Goal: Understand process/instructions: Learn how to perform a task or action

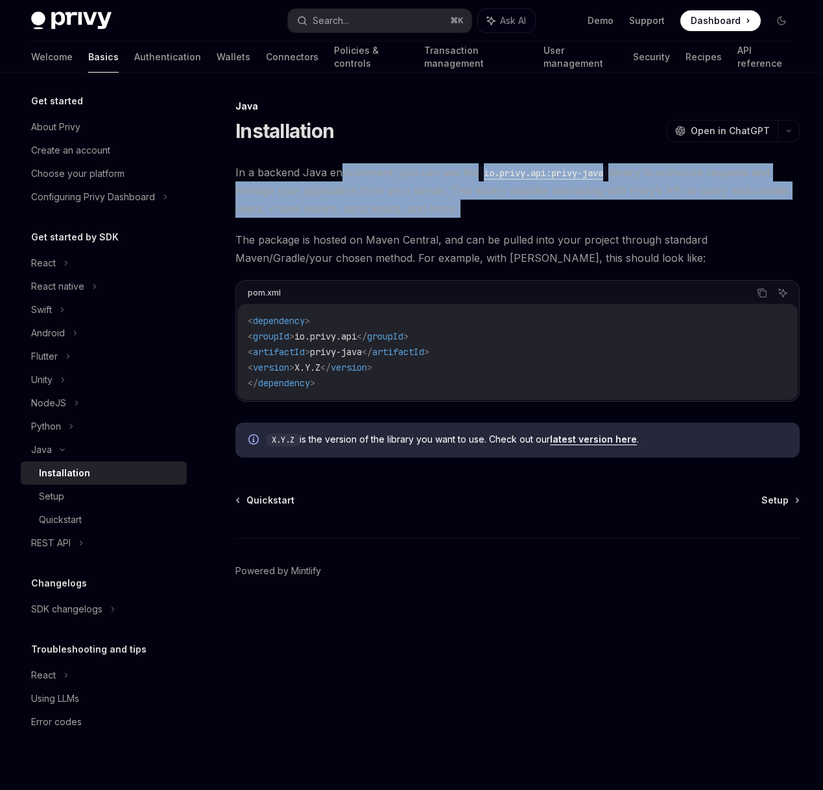
drag, startPoint x: 346, startPoint y: 196, endPoint x: 352, endPoint y: 222, distance: 27.4
click at [352, 222] on div "In a backend Java environment, you can use the io.privy.api:privy-java library …" at bounding box center [517, 310] width 564 height 294
drag, startPoint x: 386, startPoint y: 165, endPoint x: 392, endPoint y: 220, distance: 54.8
click at [392, 220] on div "In a backend Java environment, you can use the io.privy.api:privy-java library …" at bounding box center [517, 310] width 564 height 294
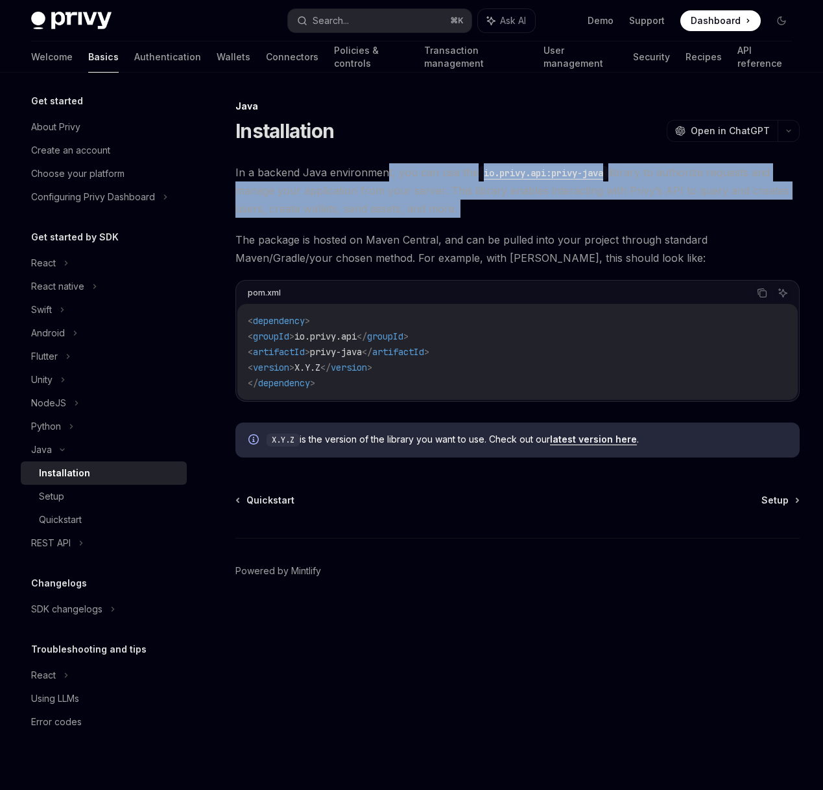
click at [392, 220] on div "In a backend Java environment, you can use the io.privy.api:privy-java library …" at bounding box center [517, 310] width 564 height 294
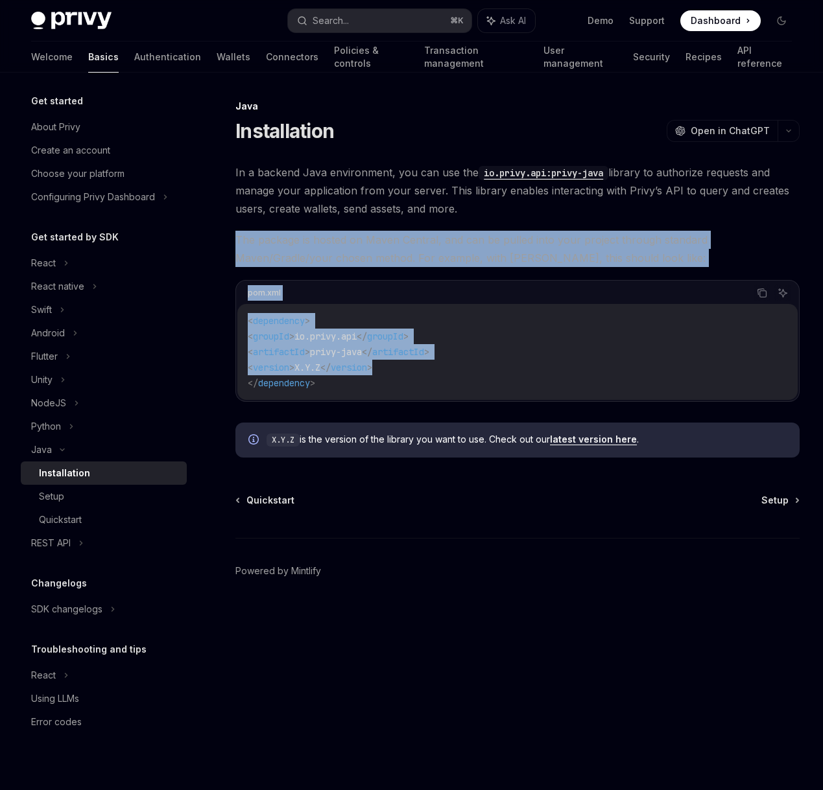
drag, startPoint x: 392, startPoint y: 220, endPoint x: 436, endPoint y: 373, distance: 160.0
click at [436, 373] on div "In a backend Java environment, you can use the io.privy.api:privy-java library …" at bounding box center [517, 310] width 564 height 294
click at [436, 373] on code "< dependency > < groupId > io.privy.api </ groupId > < artifactId > privy-java …" at bounding box center [517, 352] width 539 height 78
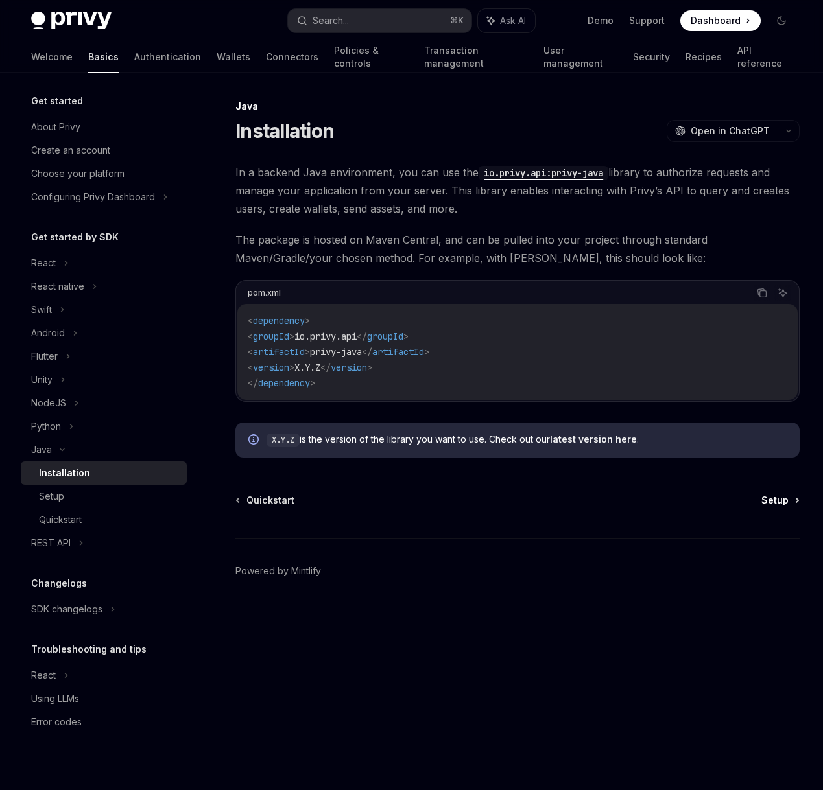
click at [773, 504] on span "Setup" at bounding box center [774, 500] width 27 height 13
type textarea "*"
